Goal: Task Accomplishment & Management: Manage account settings

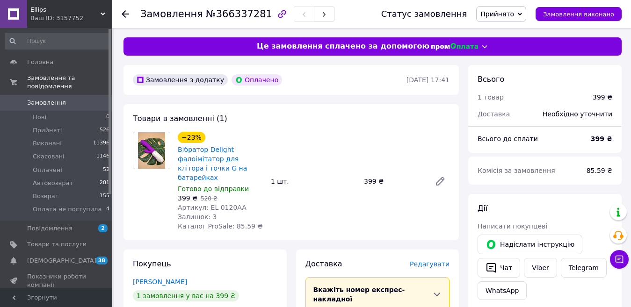
scroll to position [94, 0]
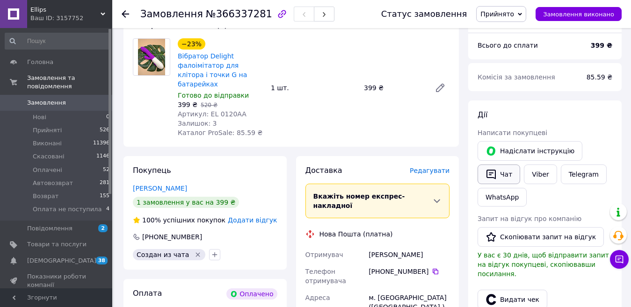
click at [507, 178] on button "Чат" at bounding box center [498, 175] width 43 height 20
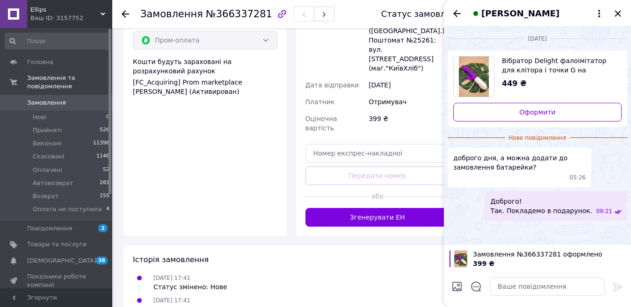
scroll to position [396, 0]
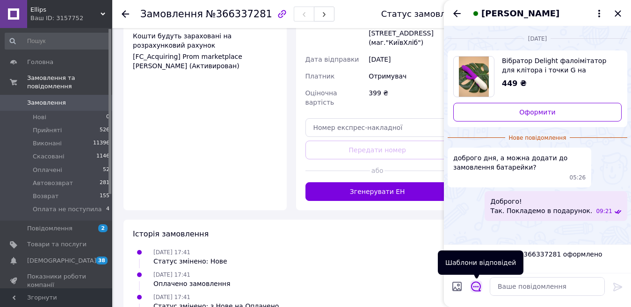
click at [476, 290] on icon "Відкрити шаблони відповідей" at bounding box center [476, 286] width 10 height 10
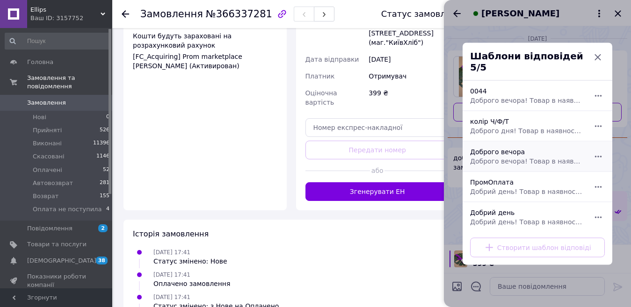
click at [508, 158] on span "Доброго вечора! Товар в наявності завтра відправимо. Спасибі за замовлення. Гар…" at bounding box center [527, 160] width 114 height 9
type textarea "Доброго вечора! Товар в наявності завтра відправимо. Спасибі за замовлення. Гар…"
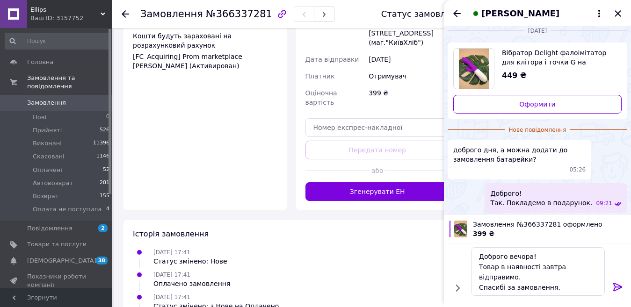
scroll to position [10, 0]
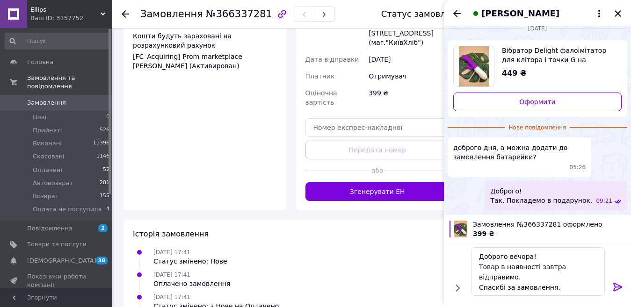
click at [618, 286] on icon at bounding box center [617, 286] width 11 height 11
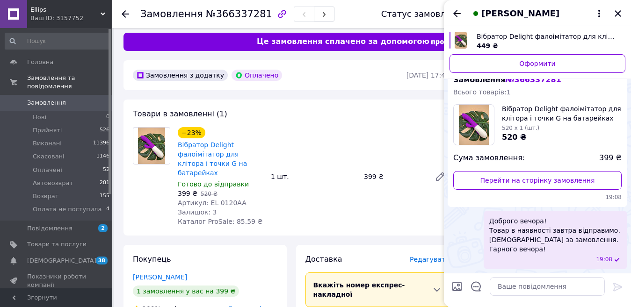
scroll to position [0, 0]
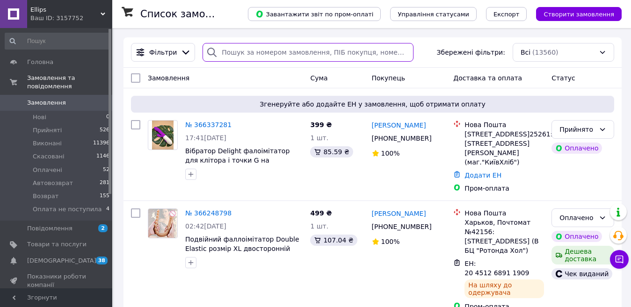
click at [265, 50] on input "search" at bounding box center [307, 52] width 210 height 19
paste input "365309970"
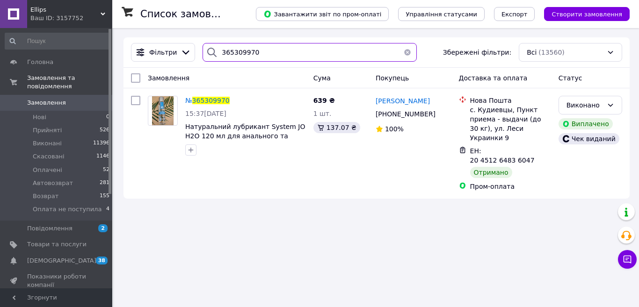
type input "365309970"
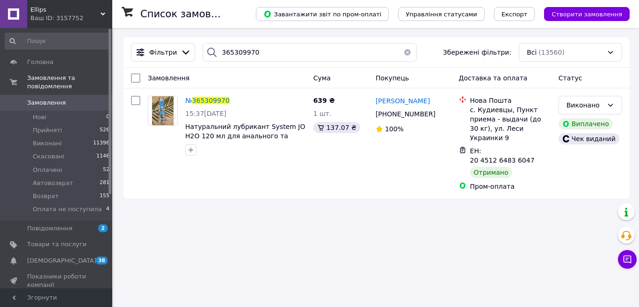
click at [211, 100] on span "365309970" at bounding box center [210, 100] width 37 height 7
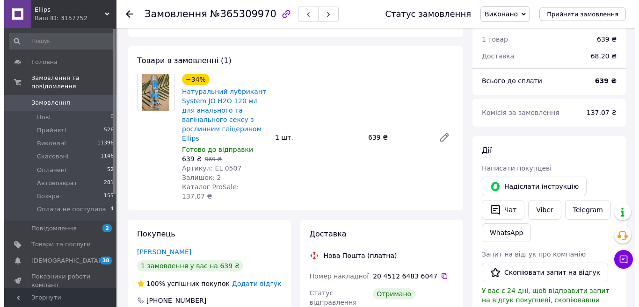
scroll to position [47, 0]
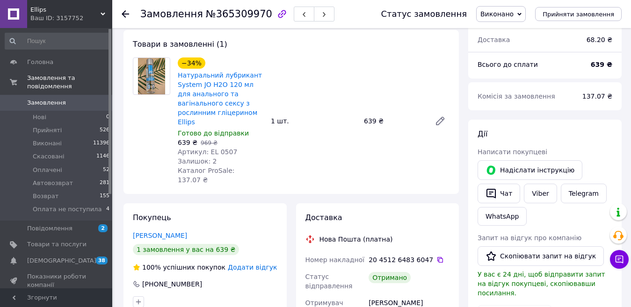
click at [251, 264] on span "Додати відгук" at bounding box center [252, 267] width 49 height 7
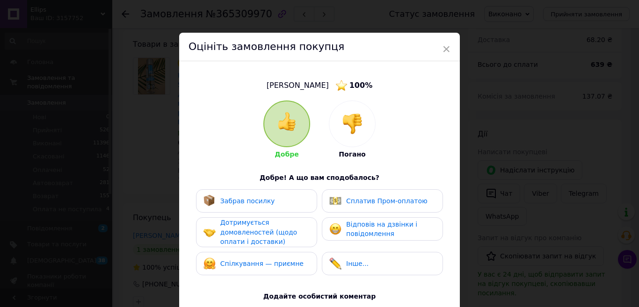
click at [237, 202] on span "Забрав посилку" at bounding box center [247, 200] width 55 height 7
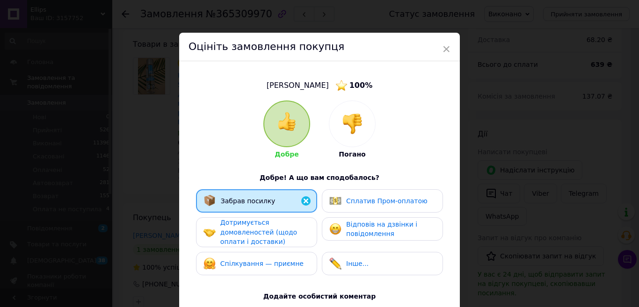
drag, startPoint x: 355, startPoint y: 200, endPoint x: 335, endPoint y: 207, distance: 20.7
click at [354, 200] on span "Сплатив Пром-оплатою" at bounding box center [386, 200] width 81 height 7
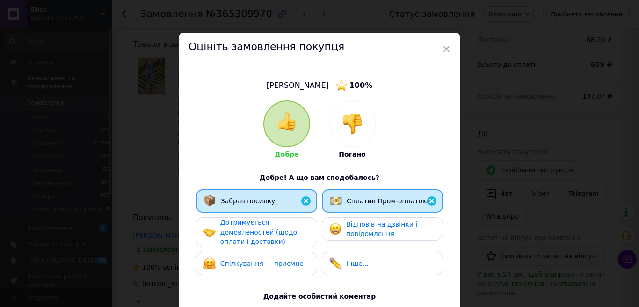
drag, startPoint x: 246, startPoint y: 232, endPoint x: 281, endPoint y: 233, distance: 34.1
click at [248, 233] on span "Дотримується домовленостей (щодо оплати і доставки)" at bounding box center [258, 232] width 77 height 27
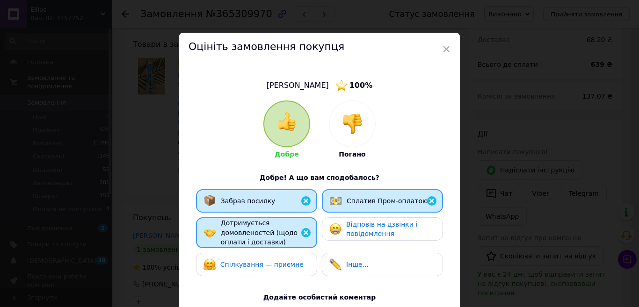
click at [389, 230] on div "Відповів на дзвінки і повідомлення" at bounding box center [390, 229] width 89 height 19
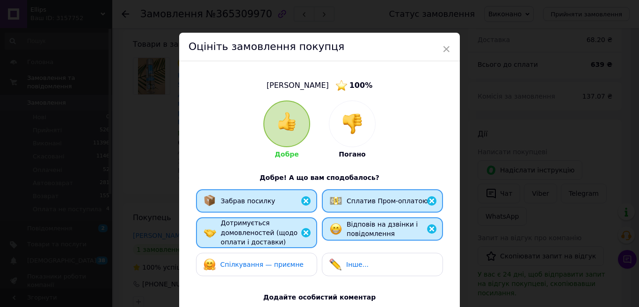
click at [260, 261] on span "Спілкування — приємне" at bounding box center [261, 264] width 83 height 7
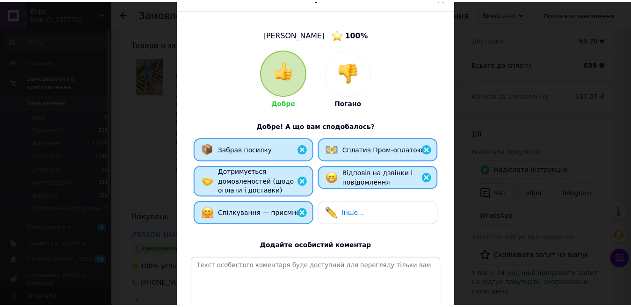
scroll to position [154, 0]
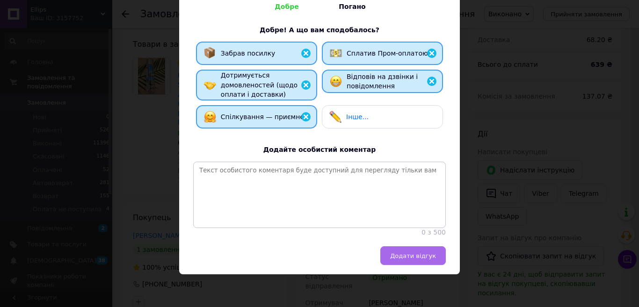
click at [416, 259] on span "Додати відгук" at bounding box center [413, 255] width 46 height 7
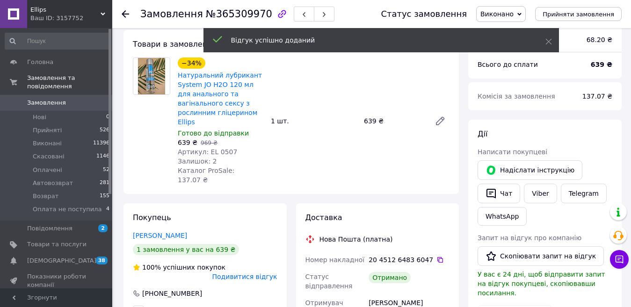
click at [126, 15] on icon at bounding box center [125, 13] width 7 height 7
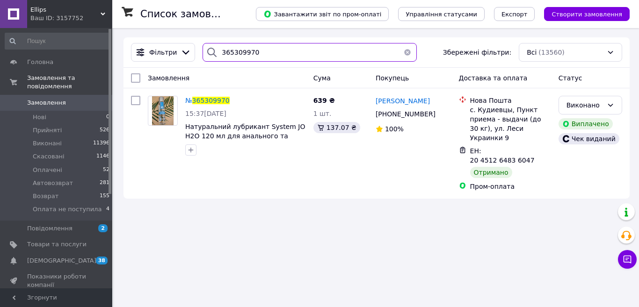
click at [257, 52] on input "365309970" at bounding box center [309, 52] width 214 height 19
paste input "6087154"
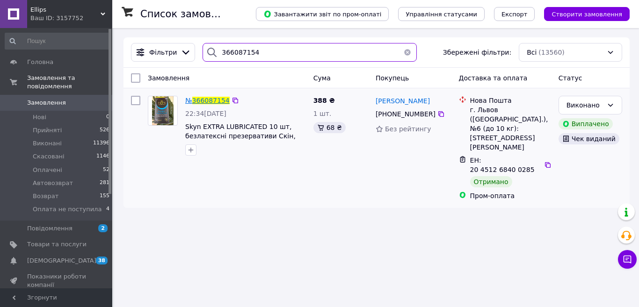
type input "366087154"
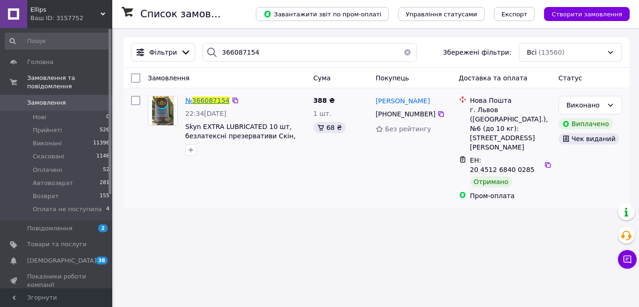
click at [212, 101] on span "366087154" at bounding box center [210, 100] width 37 height 7
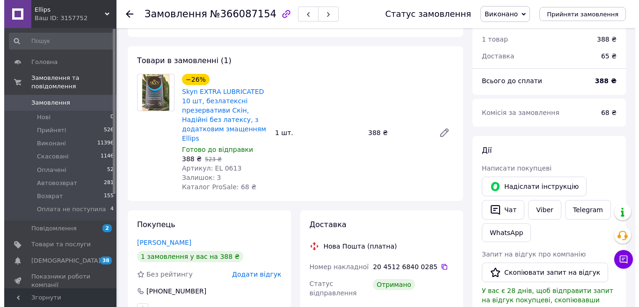
scroll to position [47, 0]
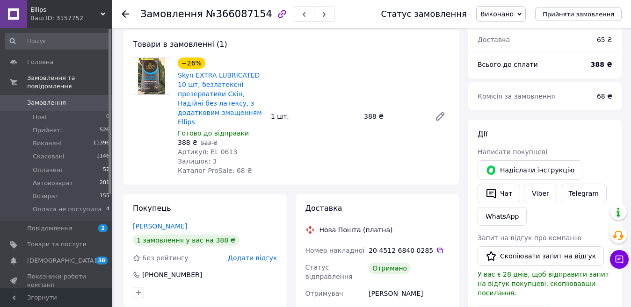
click at [247, 254] on span "Додати відгук" at bounding box center [252, 257] width 49 height 7
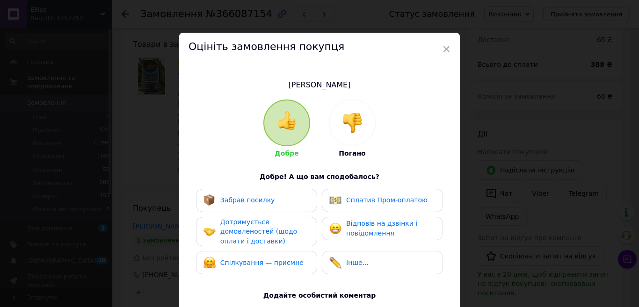
click at [238, 198] on span "Забрав посилку" at bounding box center [247, 199] width 55 height 7
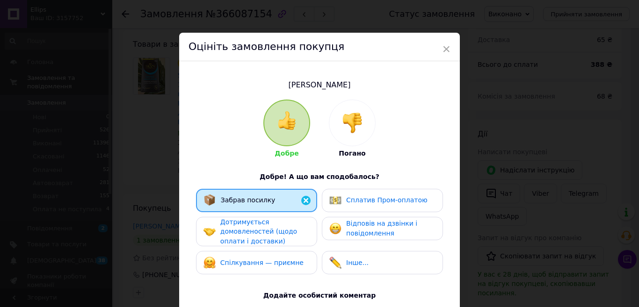
click at [375, 206] on div "Сплатив Пром-оплатою" at bounding box center [378, 200] width 98 height 12
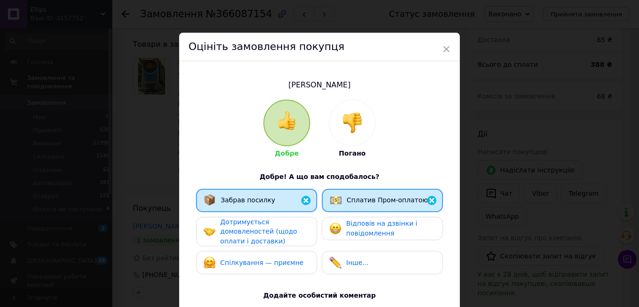
click at [258, 231] on span "Дотримується домовленостей (щодо оплати і доставки)" at bounding box center [258, 231] width 77 height 27
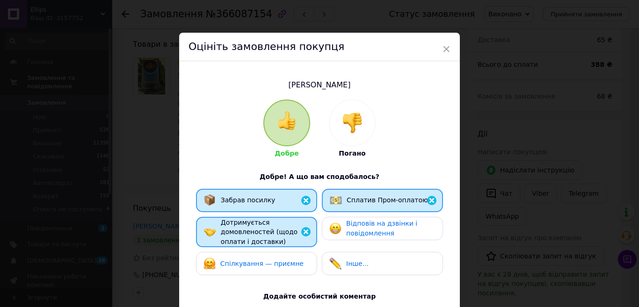
drag, startPoint x: 358, startPoint y: 229, endPoint x: 346, endPoint y: 231, distance: 11.6
click at [358, 229] on span "Відповів на дзвінки і повідомлення" at bounding box center [381, 228] width 71 height 17
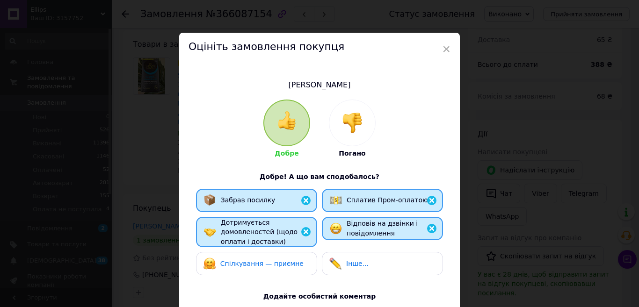
click at [236, 260] on span "Спілкування — приємне" at bounding box center [261, 263] width 83 height 7
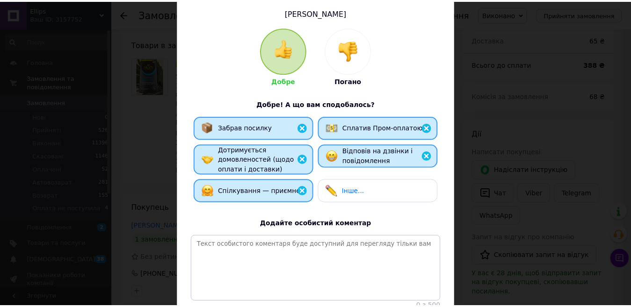
scroll to position [153, 0]
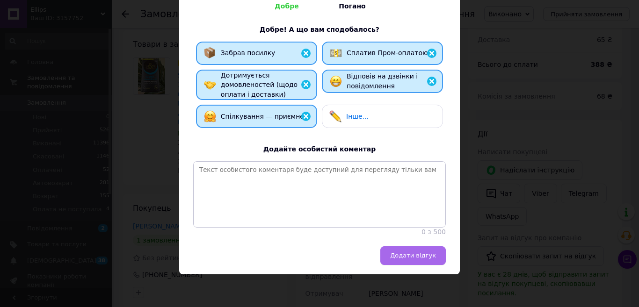
click at [414, 259] on span "Додати відгук" at bounding box center [413, 255] width 46 height 7
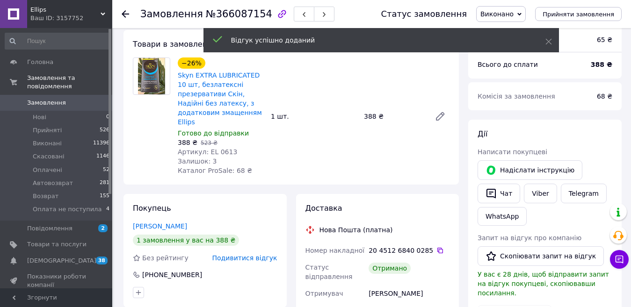
click at [124, 14] on use at bounding box center [125, 13] width 7 height 7
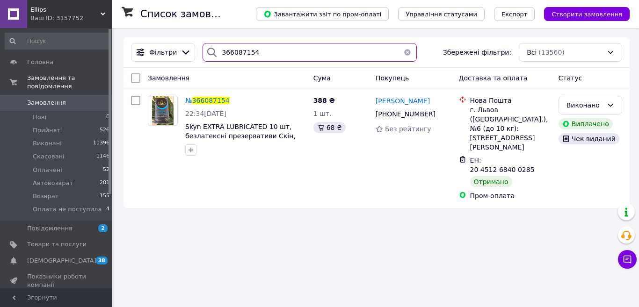
click at [263, 54] on input "366087154" at bounding box center [309, 52] width 214 height 19
paste input "90923"
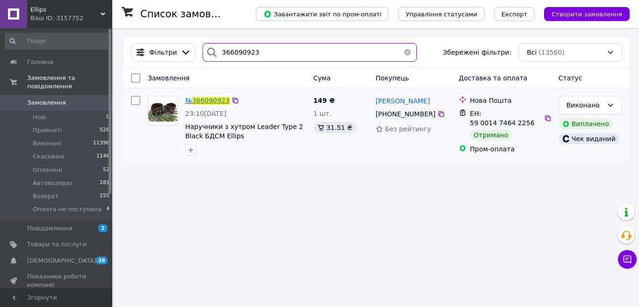
type input "366090923"
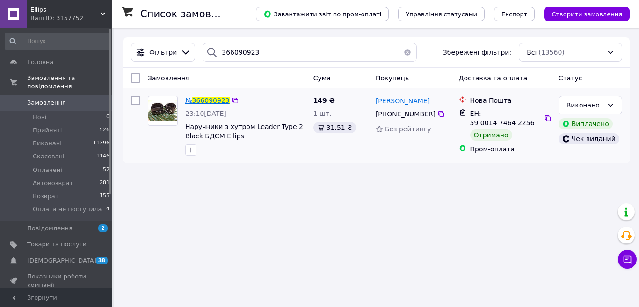
click at [203, 101] on span "366090923" at bounding box center [210, 100] width 37 height 7
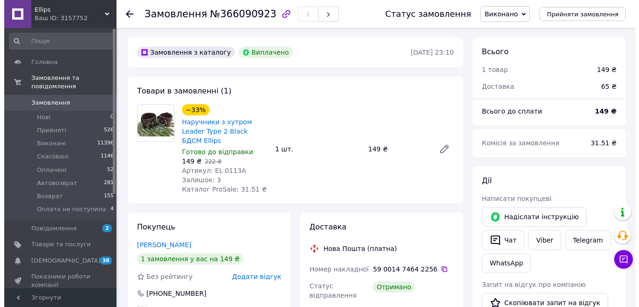
scroll to position [30, 0]
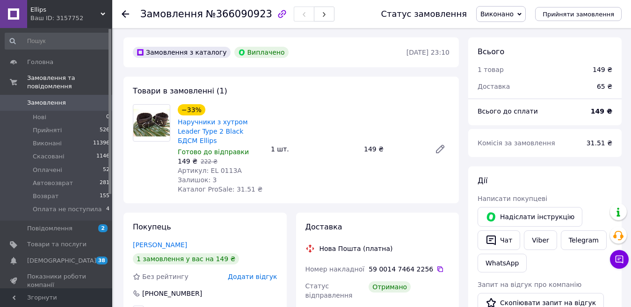
click at [253, 273] on span "Додати відгук" at bounding box center [252, 276] width 49 height 7
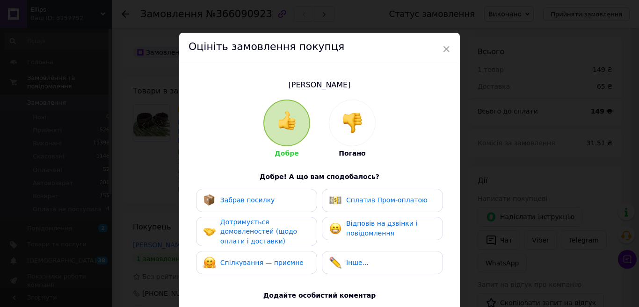
click at [248, 201] on span "Забрав посилку" at bounding box center [247, 199] width 55 height 7
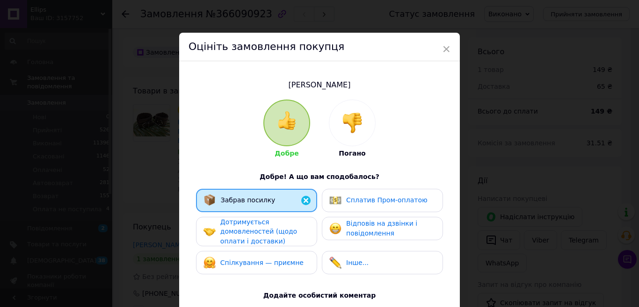
click at [367, 203] on span "Сплатив Пром-оплатою" at bounding box center [386, 199] width 81 height 7
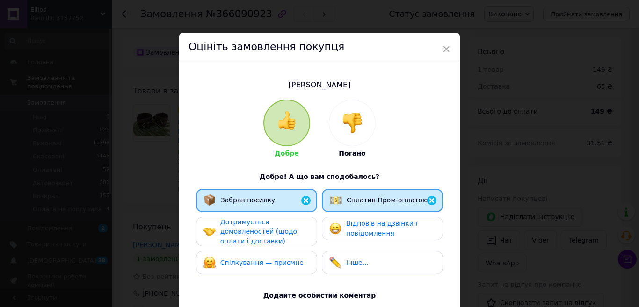
drag, startPoint x: 247, startPoint y: 227, endPoint x: 302, endPoint y: 227, distance: 54.7
click at [248, 227] on span "Дотримується домовленостей (щодо оплати і доставки)" at bounding box center [258, 231] width 77 height 27
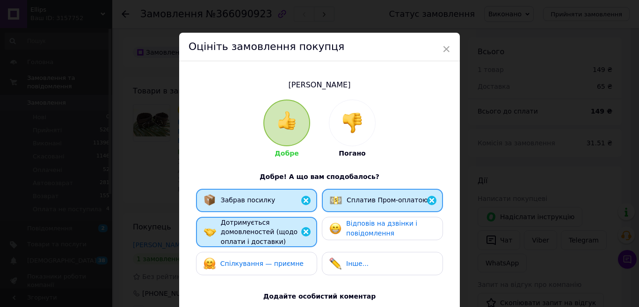
click at [362, 231] on span "Відповів на дзвінки і повідомлення" at bounding box center [381, 228] width 71 height 17
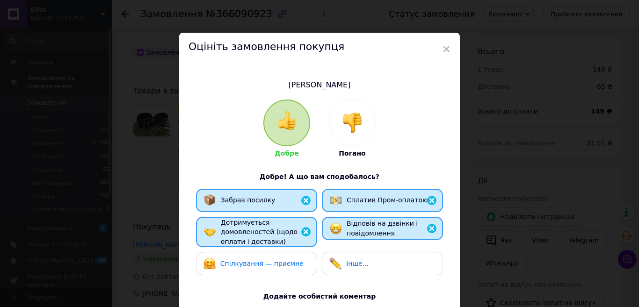
click at [256, 262] on span "Спілкування — приємне" at bounding box center [261, 263] width 83 height 7
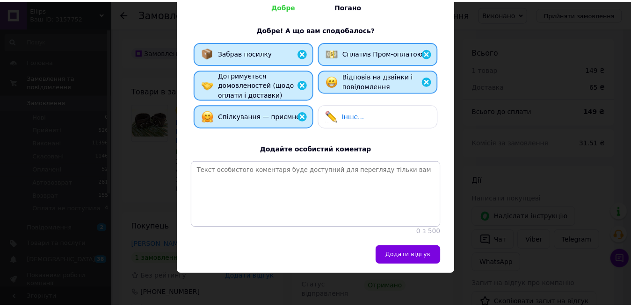
scroll to position [153, 0]
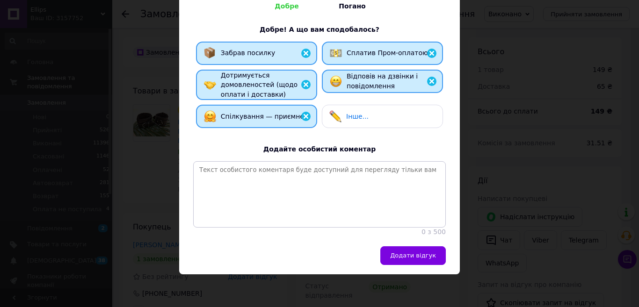
click at [415, 256] on span "Додати відгук" at bounding box center [413, 255] width 46 height 7
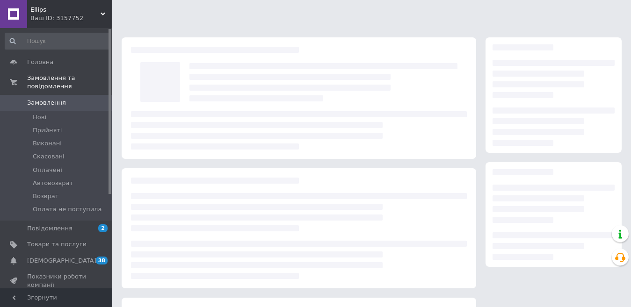
click at [54, 99] on span "Замовлення" at bounding box center [46, 103] width 39 height 8
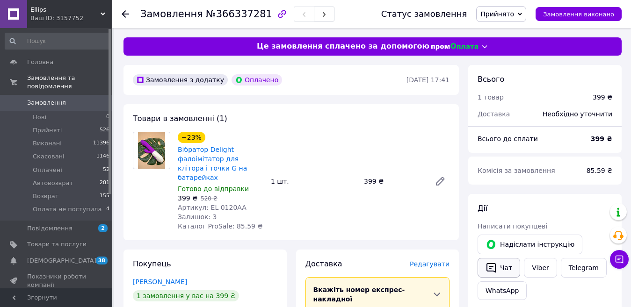
click at [495, 269] on icon "button" at bounding box center [490, 268] width 9 height 10
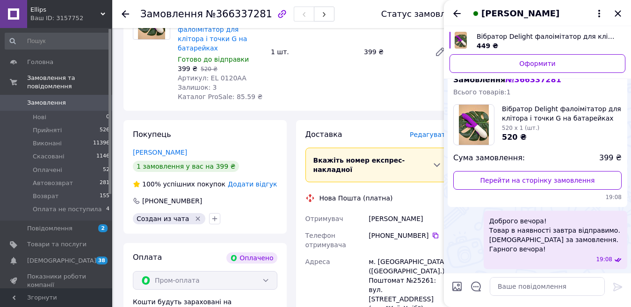
scroll to position [140, 0]
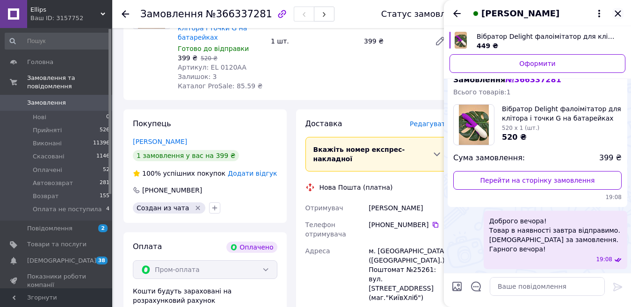
click at [617, 15] on icon "Закрити" at bounding box center [617, 13] width 6 height 6
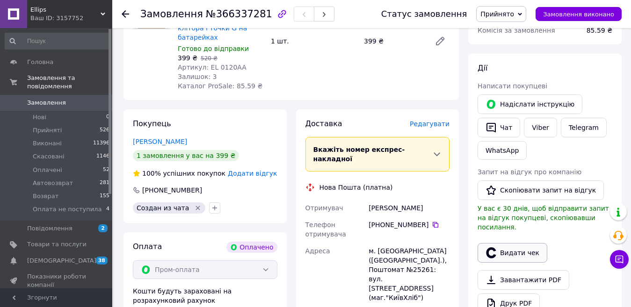
click at [509, 245] on button "Видати чек" at bounding box center [512, 253] width 70 height 20
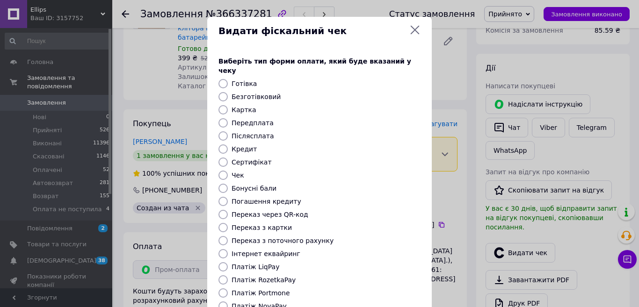
scroll to position [94, 0]
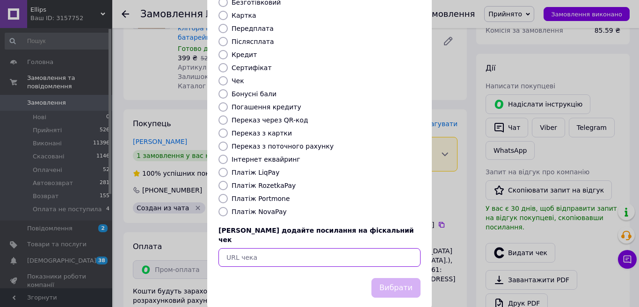
click at [264, 248] on input "text" at bounding box center [319, 257] width 202 height 19
paste input "https://check.checkbox.ua/fa225098-db6e-4101-8627-205ff2fbf4be"
type input "https://check.checkbox.ua/fa225098-db6e-4101-8627-205ff2fbf4be"
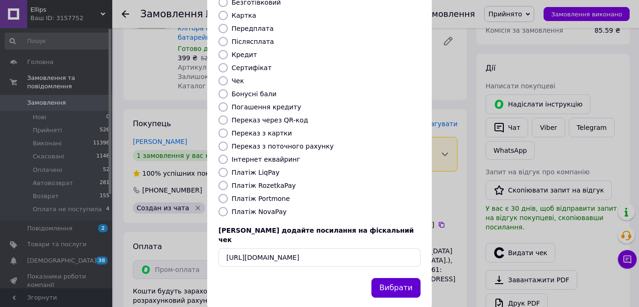
click at [406, 278] on button "Вибрати" at bounding box center [395, 288] width 49 height 20
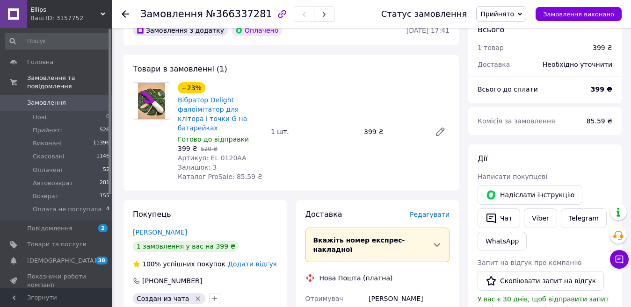
scroll to position [0, 0]
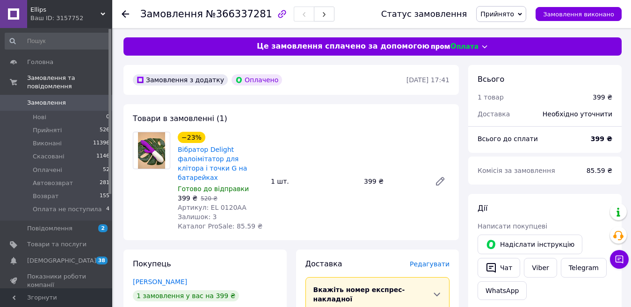
click at [526, 11] on span "Прийнято" at bounding box center [501, 14] width 50 height 16
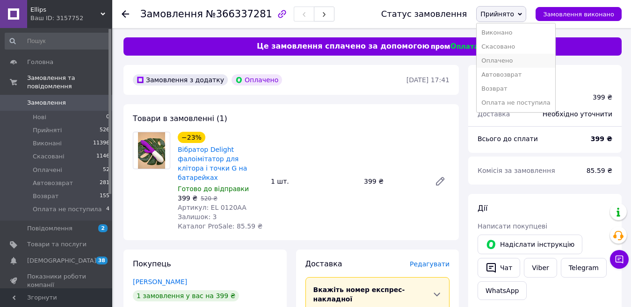
click at [514, 62] on li "Оплачено" at bounding box center [515, 61] width 78 height 14
